Goal: Find specific page/section: Find specific page/section

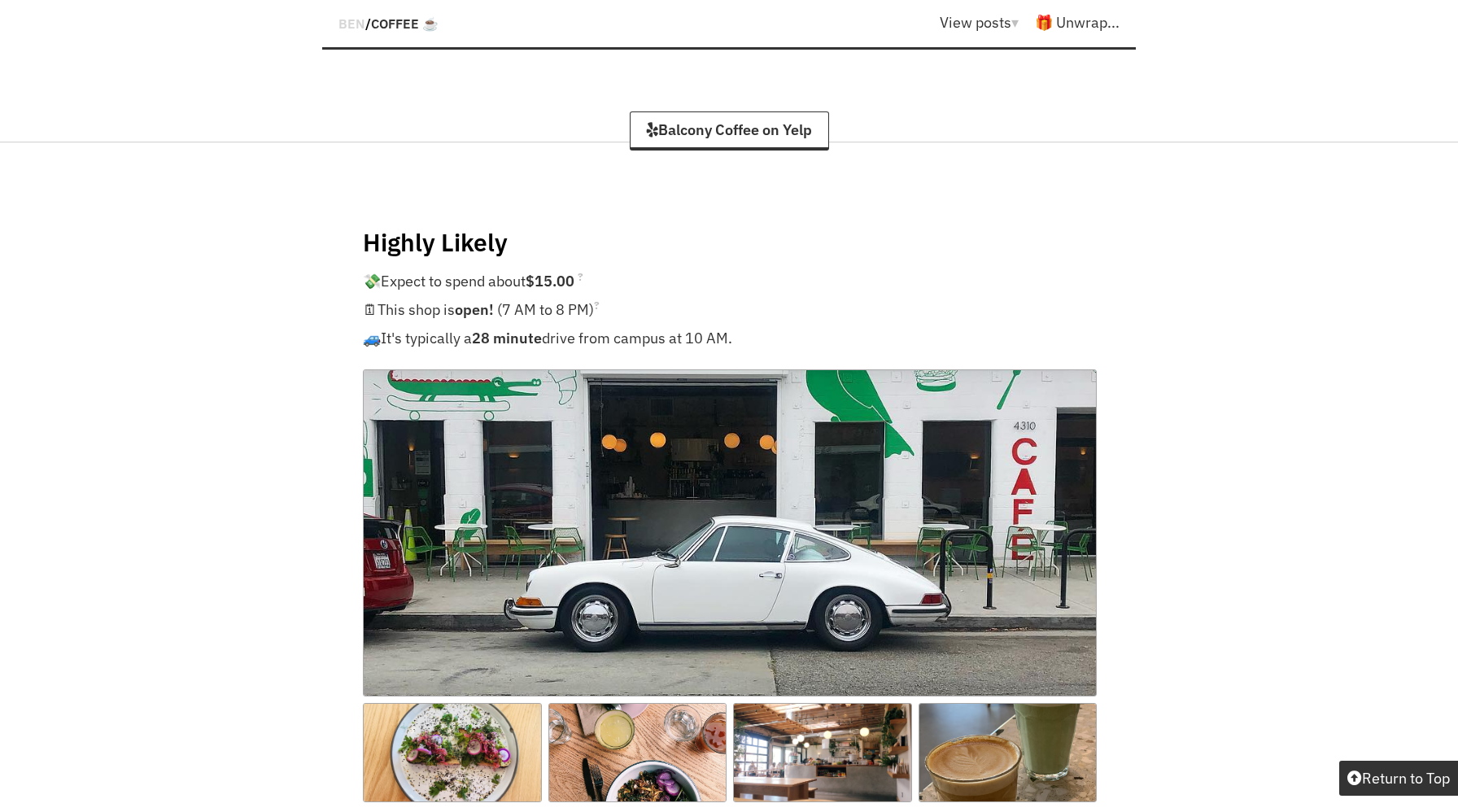
scroll to position [3338, 0]
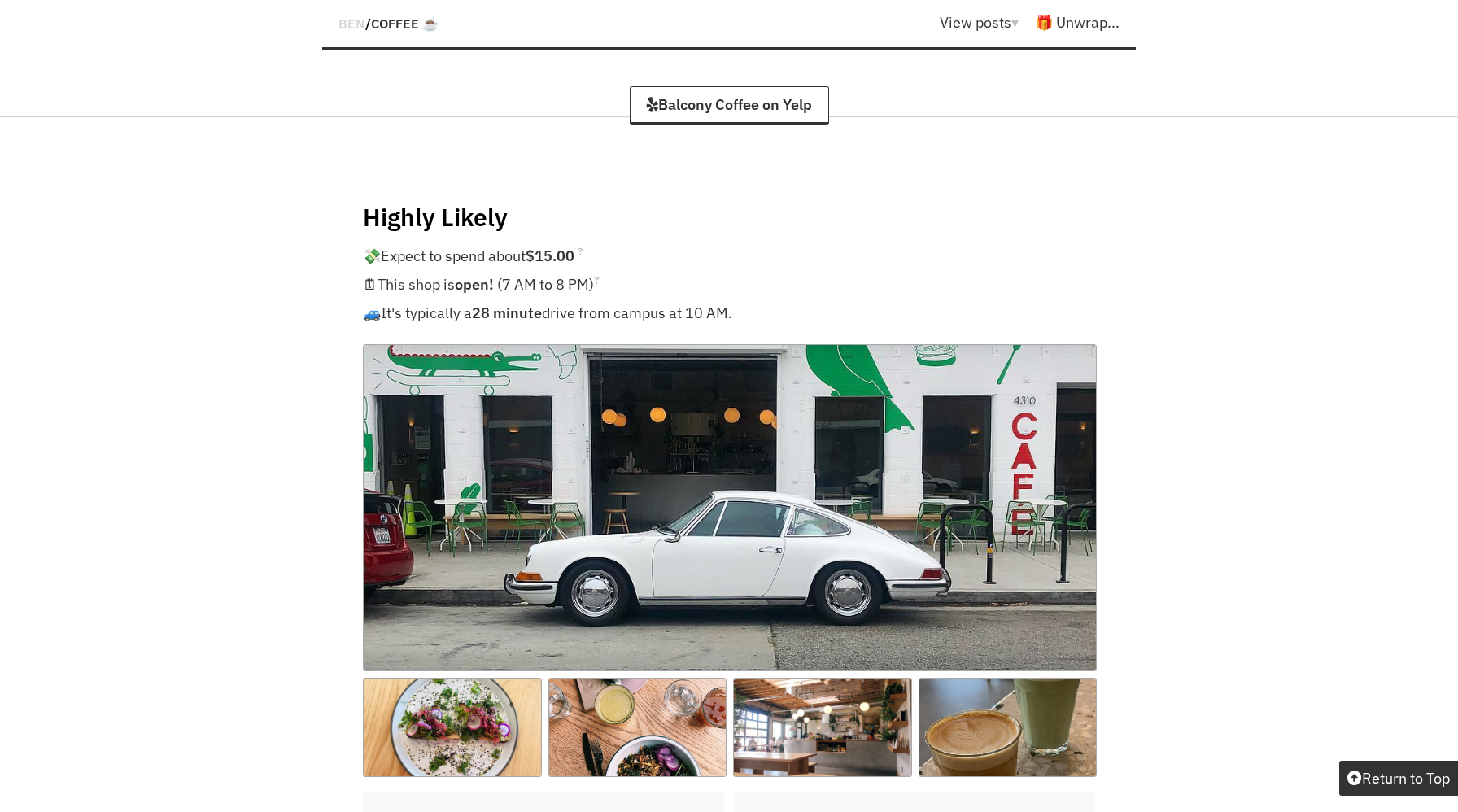
click at [471, 201] on h4 "Highly Likely" at bounding box center [729, 217] width 733 height 32
copy h4 "Likely"
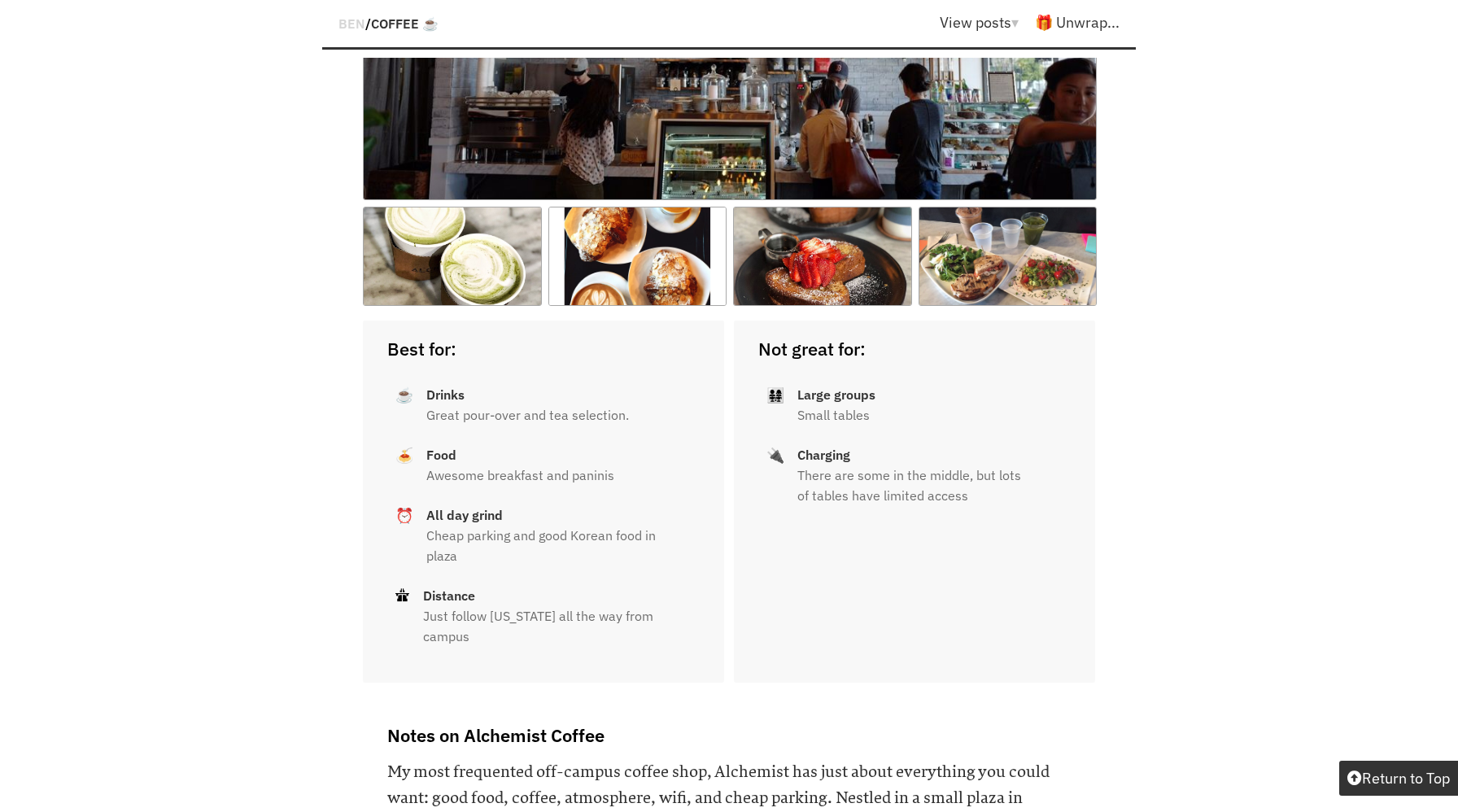
scroll to position [10025, 0]
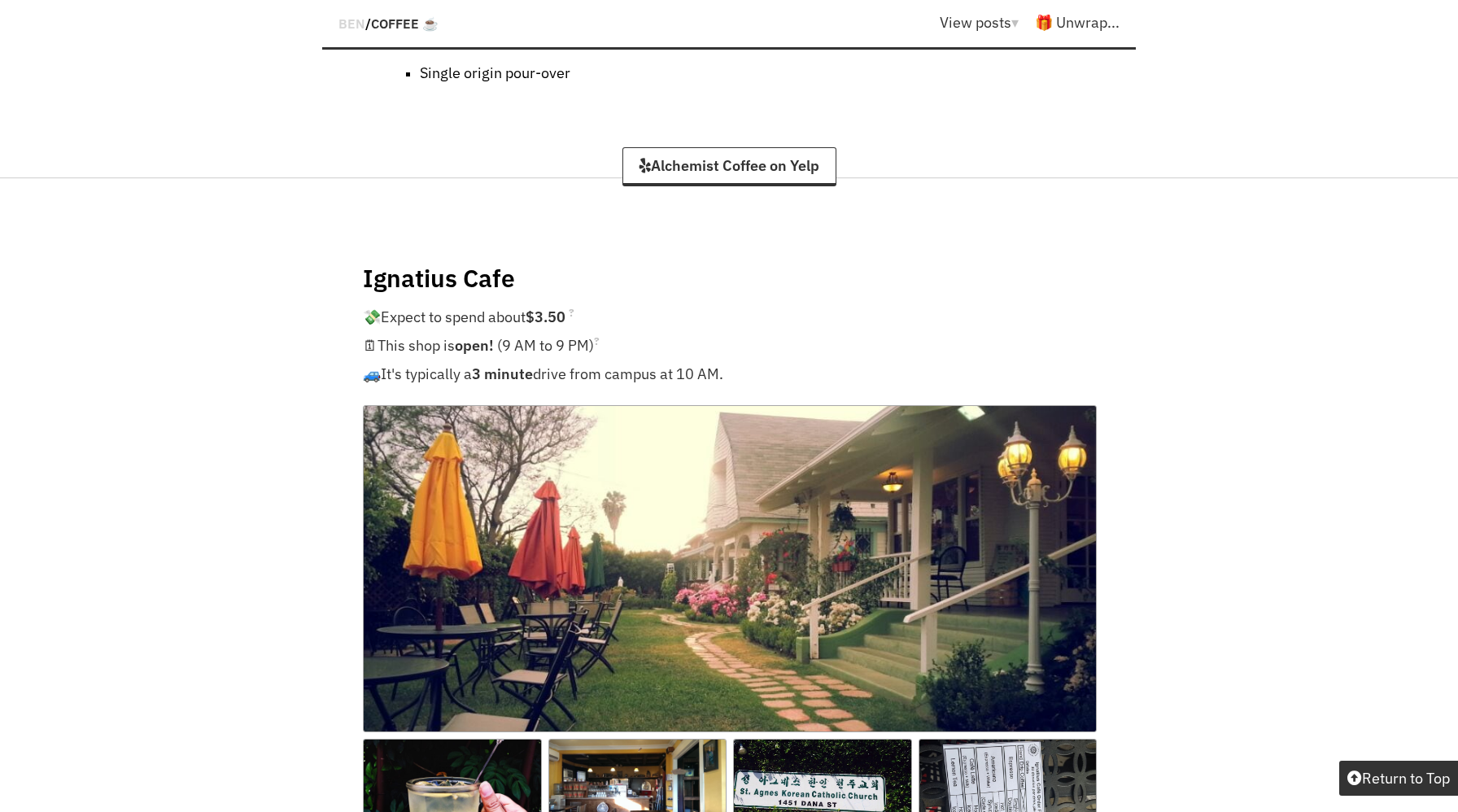
click at [467, 262] on h4 "Ignatius Cafe" at bounding box center [729, 278] width 733 height 32
copy h4 "Cafe"
